Goal: Find specific page/section: Find specific page/section

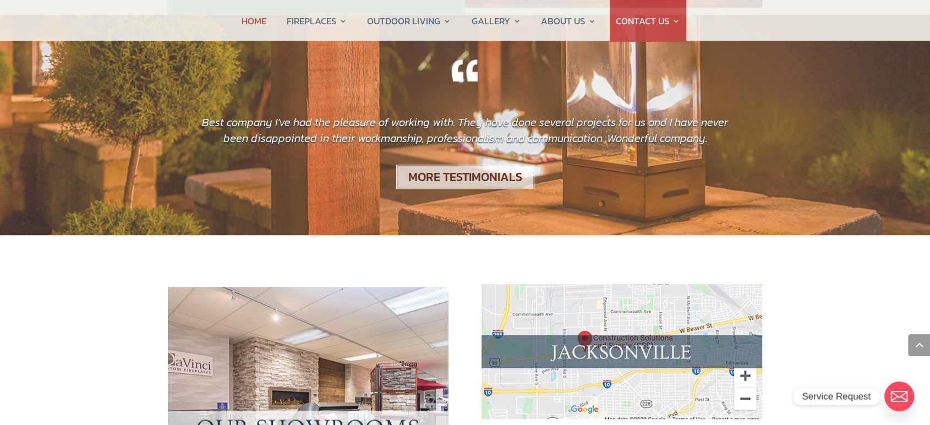
scroll to position [1039, 0]
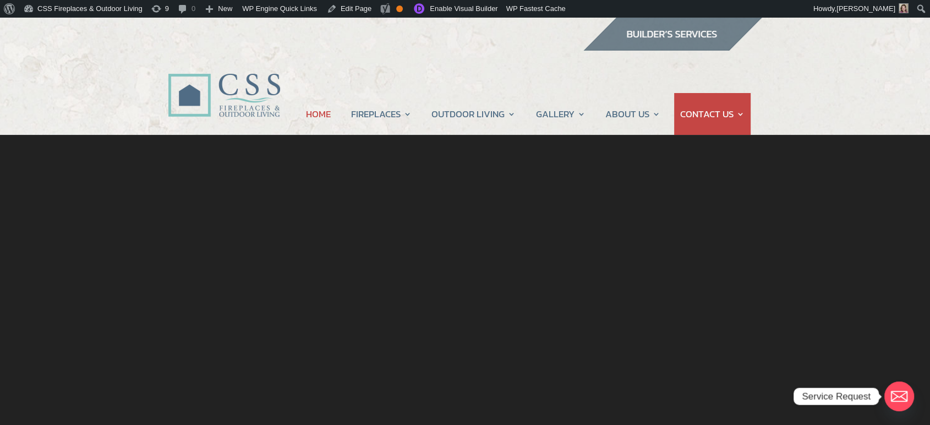
click at [665, 39] on img at bounding box center [672, 34] width 179 height 33
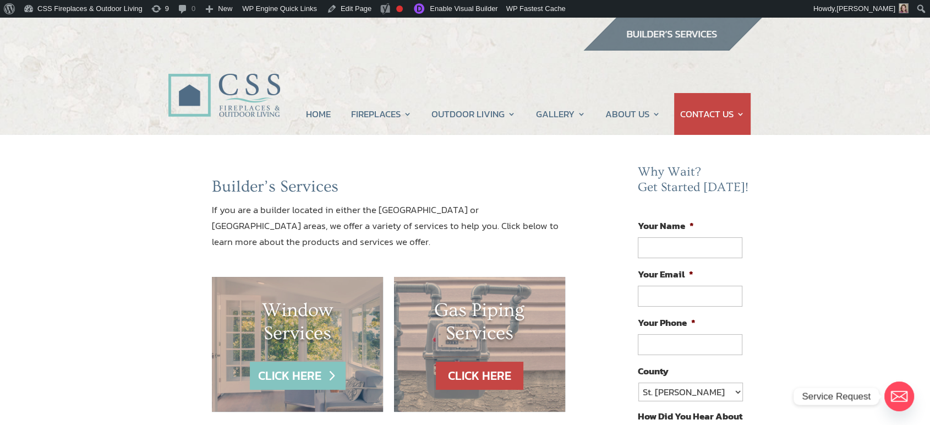
click at [297, 378] on link "CLICK HERE" at bounding box center [298, 376] width 96 height 28
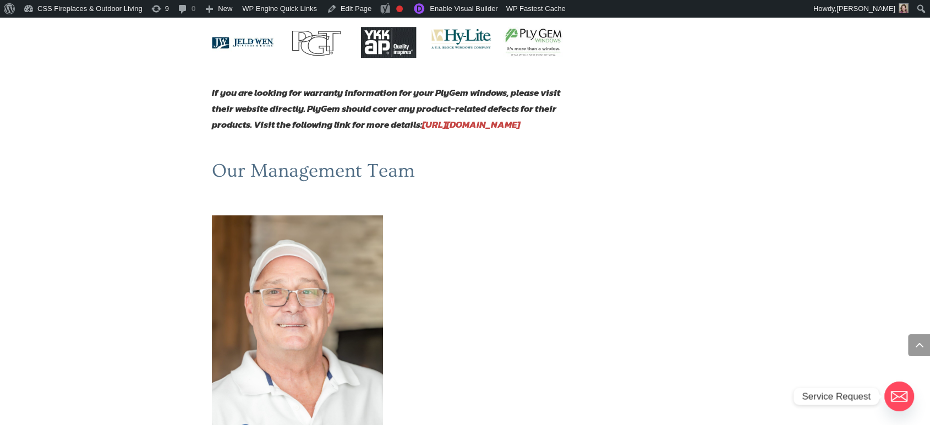
scroll to position [856, 0]
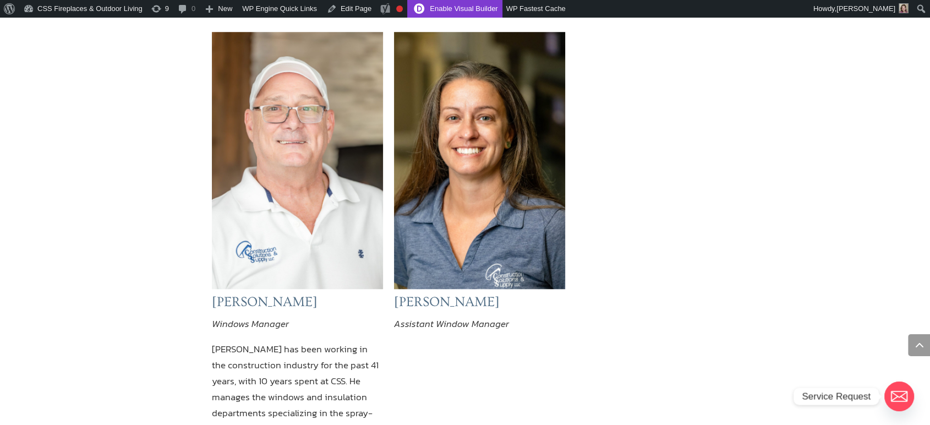
click at [423, 9] on link "Enable Visual Builder" at bounding box center [454, 9] width 95 height 18
